Goal: Communication & Community: Share content

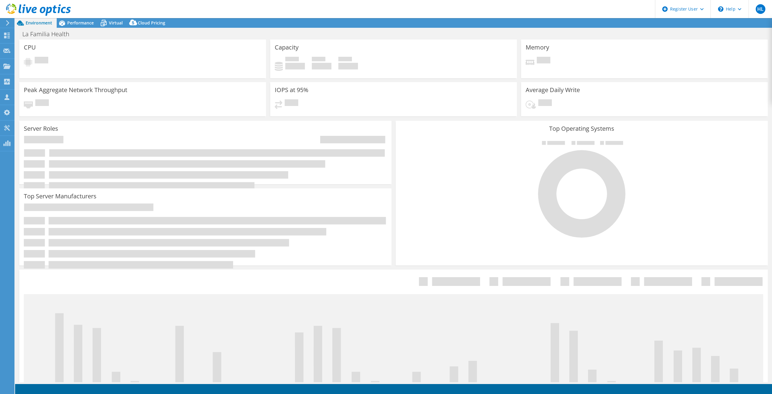
select select "USD"
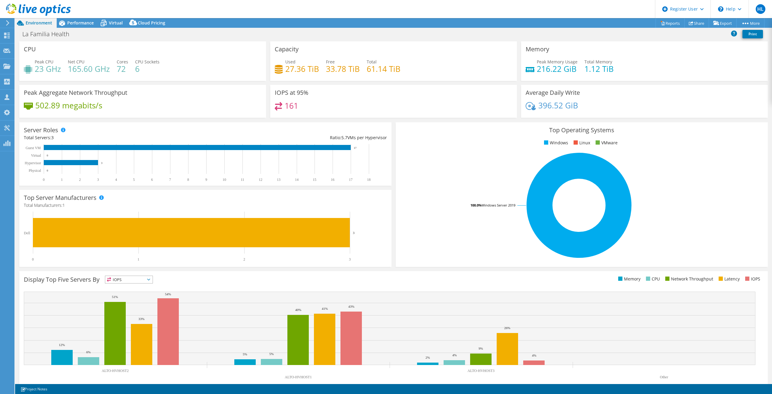
click at [110, 16] on header "HL Dell User [PERSON_NAME] [EMAIL_ADDRESS][PERSON_NAME][DOMAIN_NAME] Dell My Pr…" at bounding box center [386, 9] width 772 height 18
click at [113, 21] on span "Virtual" at bounding box center [116, 23] width 14 height 6
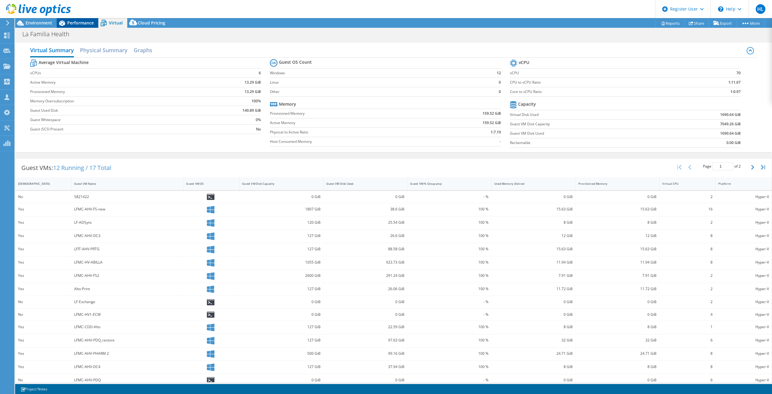
click at [89, 22] on span "Performance" at bounding box center [80, 23] width 27 height 6
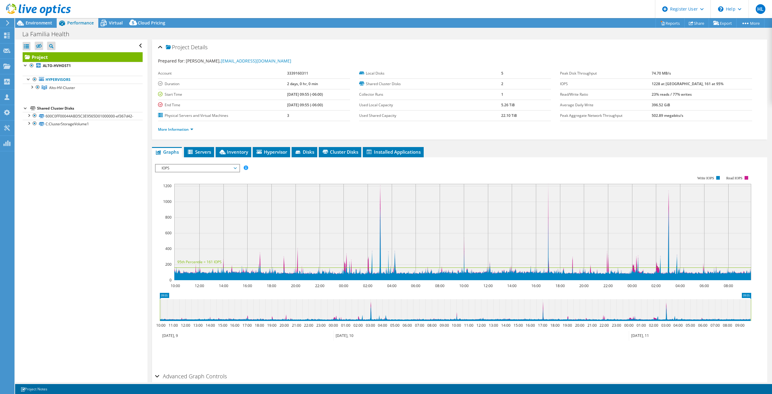
click at [84, 93] on ul "Hypervisors Alto-HV-Cluster ALTO-HVHOST1" at bounding box center [83, 84] width 120 height 28
click at [80, 91] on link "Alto-HV-Cluster" at bounding box center [83, 88] width 120 height 8
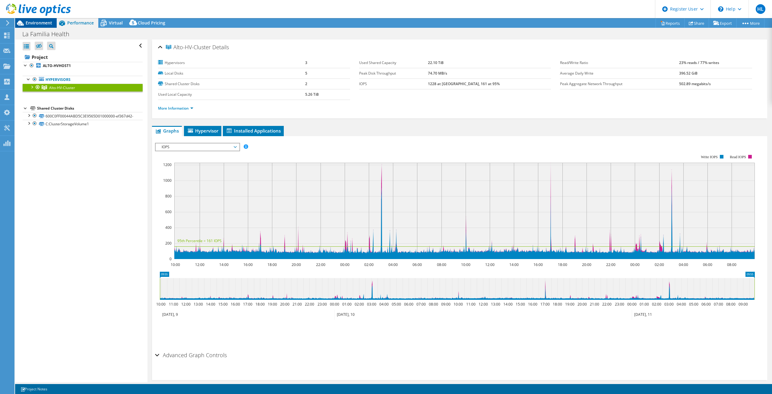
click at [39, 22] on span "Environment" at bounding box center [39, 23] width 27 height 6
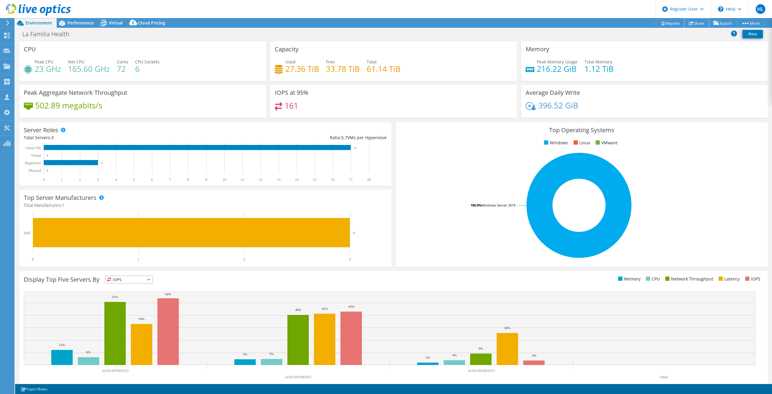
click at [695, 27] on link "Share" at bounding box center [697, 22] width 25 height 9
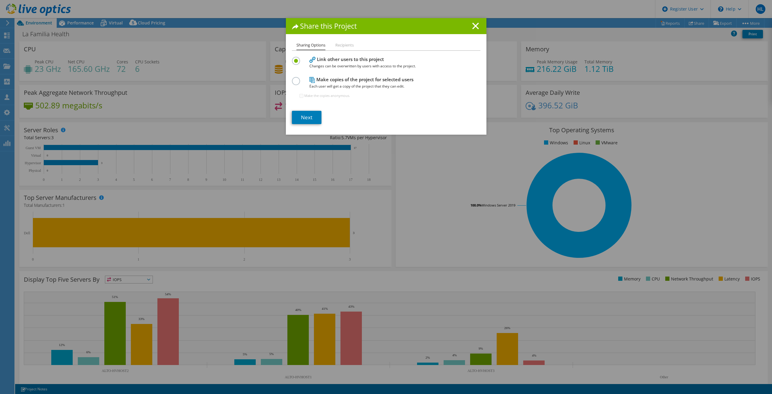
click at [303, 77] on div "Make copies of the project for selected users Each user will get a copy of the …" at bounding box center [386, 89] width 189 height 29
click at [296, 78] on label at bounding box center [297, 78] width 11 height 2
click at [0, 0] on input "radio" at bounding box center [0, 0] width 0 height 0
click at [300, 111] on link "Next" at bounding box center [307, 117] width 30 height 13
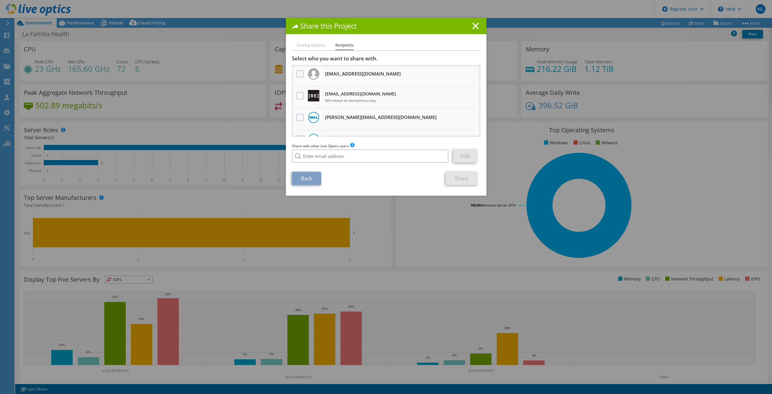
click at [300, 74] on label at bounding box center [301, 73] width 9 height 7
click at [0, 0] on input "checkbox" at bounding box center [0, 0] width 0 height 0
click at [459, 180] on link "Share" at bounding box center [462, 178] width 32 height 13
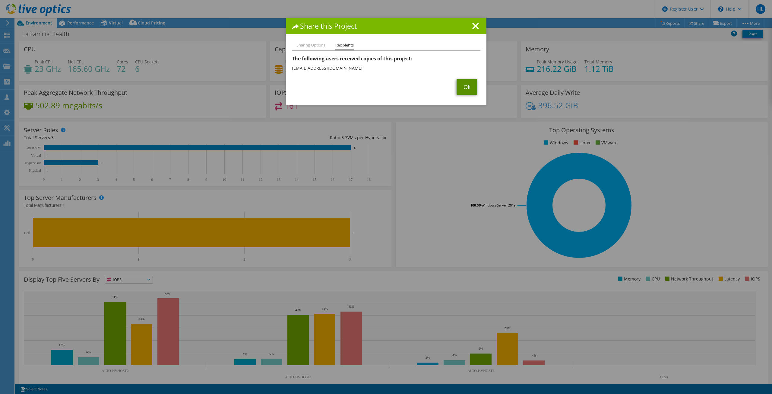
click at [457, 81] on link "Ok" at bounding box center [467, 87] width 21 height 16
